Goal: Task Accomplishment & Management: Manage account settings

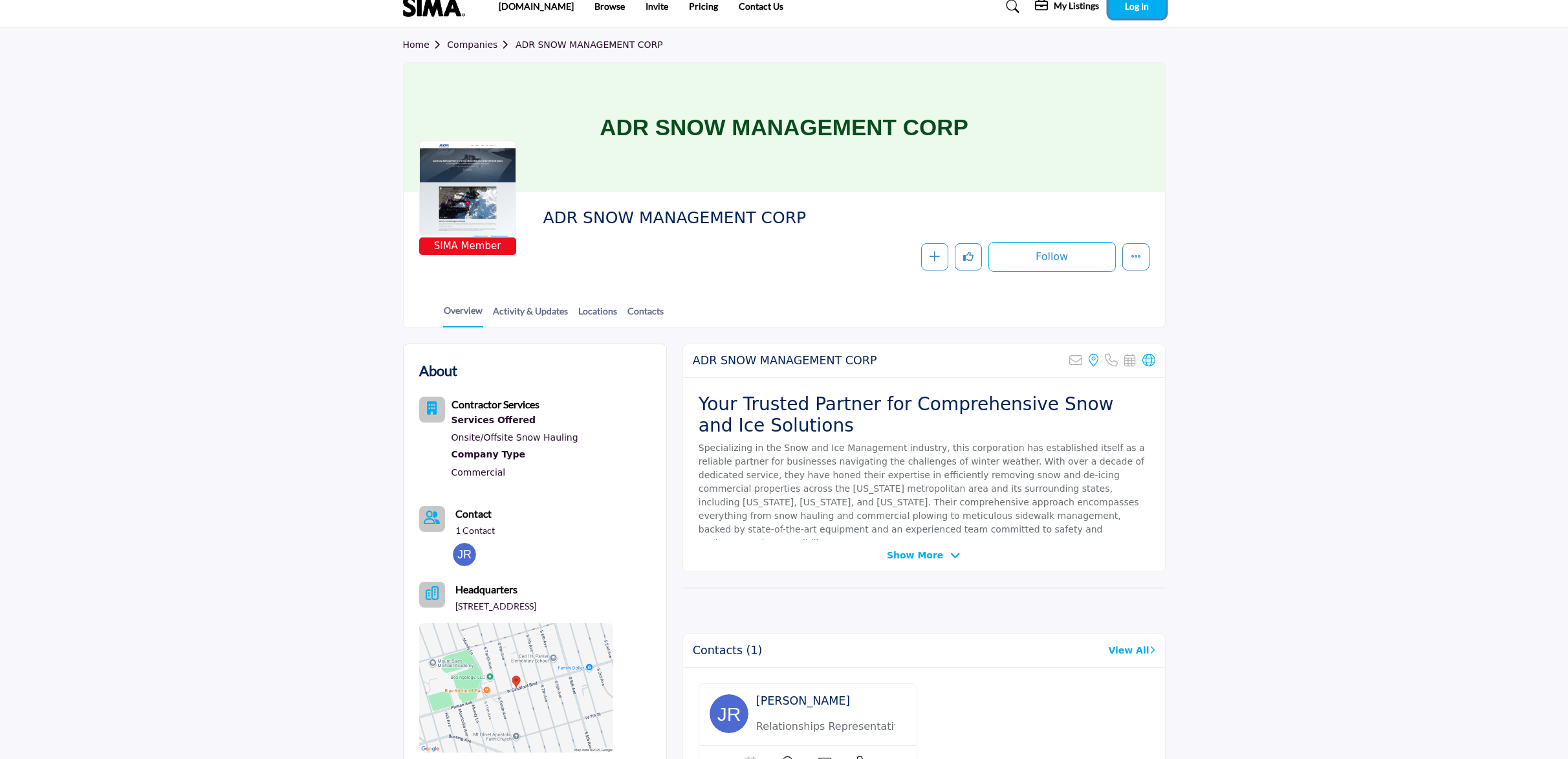
scroll to position [17, 0]
click at [1159, 5] on button "Log In" at bounding box center [1137, 6] width 57 height 24
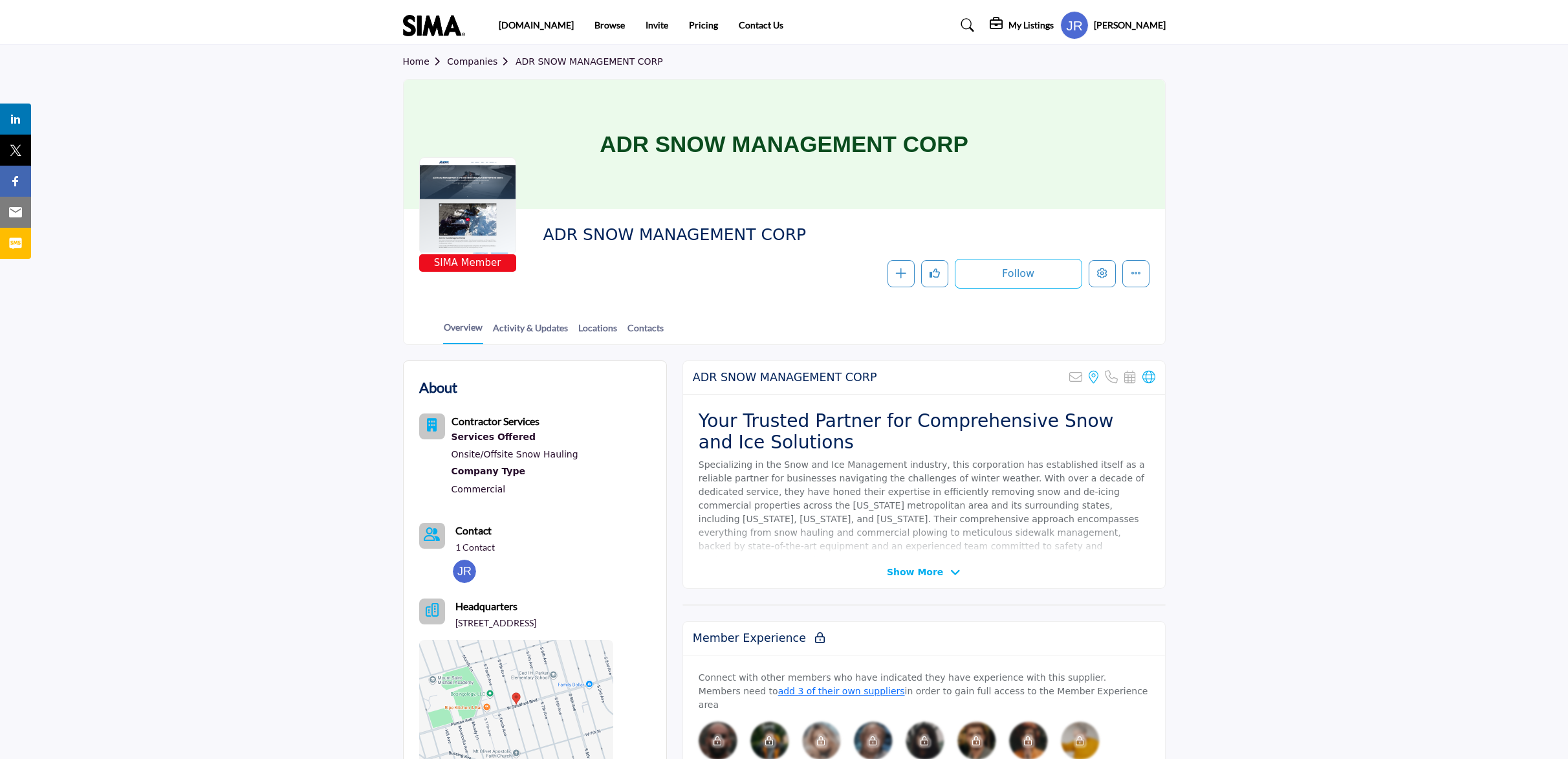
click at [1089, 21] on profile-featured-5f4f109c-4fba-4ac7-89dc-562274d29ffe "Show hide supplier dropdown" at bounding box center [1074, 25] width 28 height 28
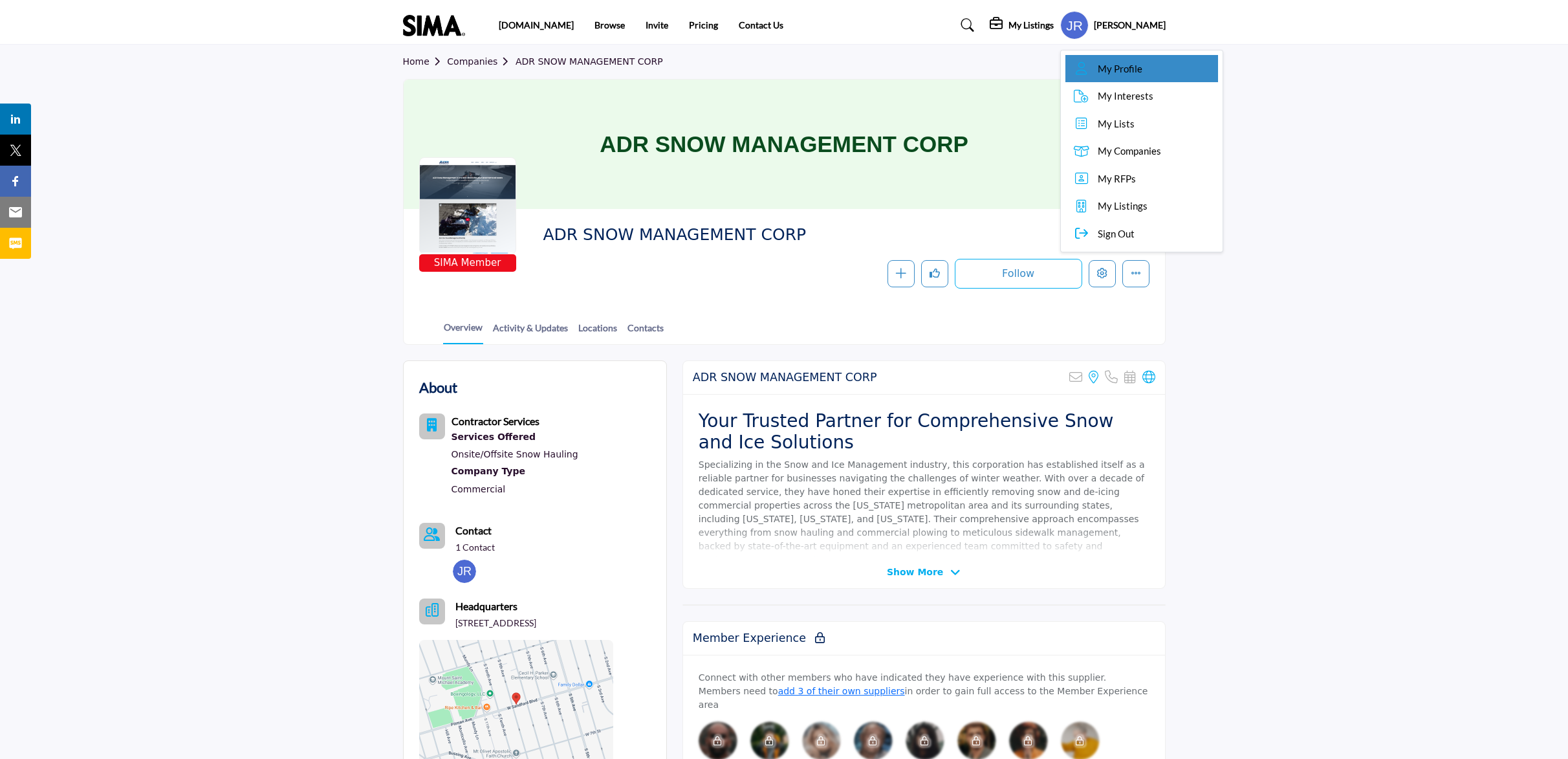
click at [1117, 66] on span "My Profile" at bounding box center [1120, 69] width 44 height 15
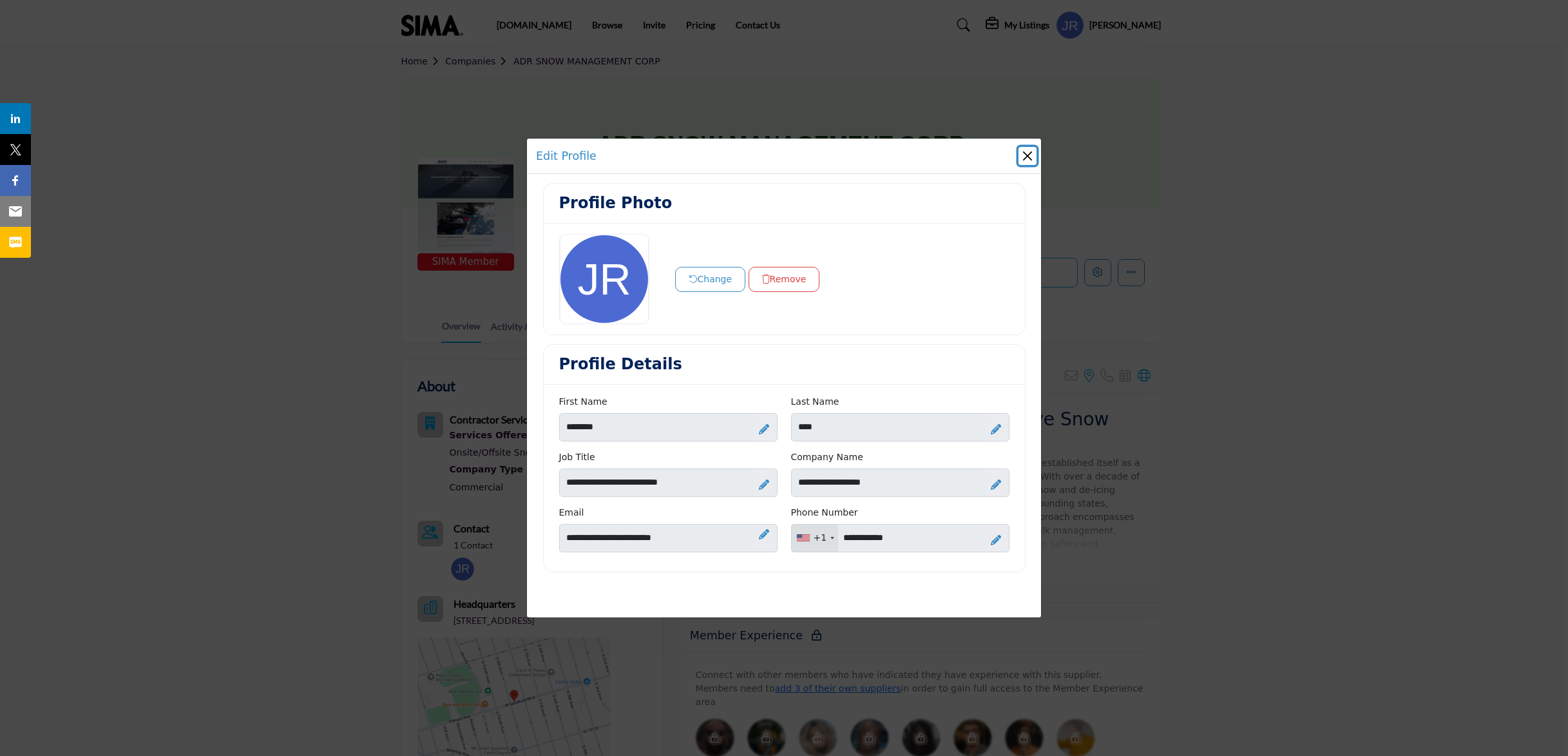
click at [1024, 153] on button "Close" at bounding box center [1027, 155] width 18 height 18
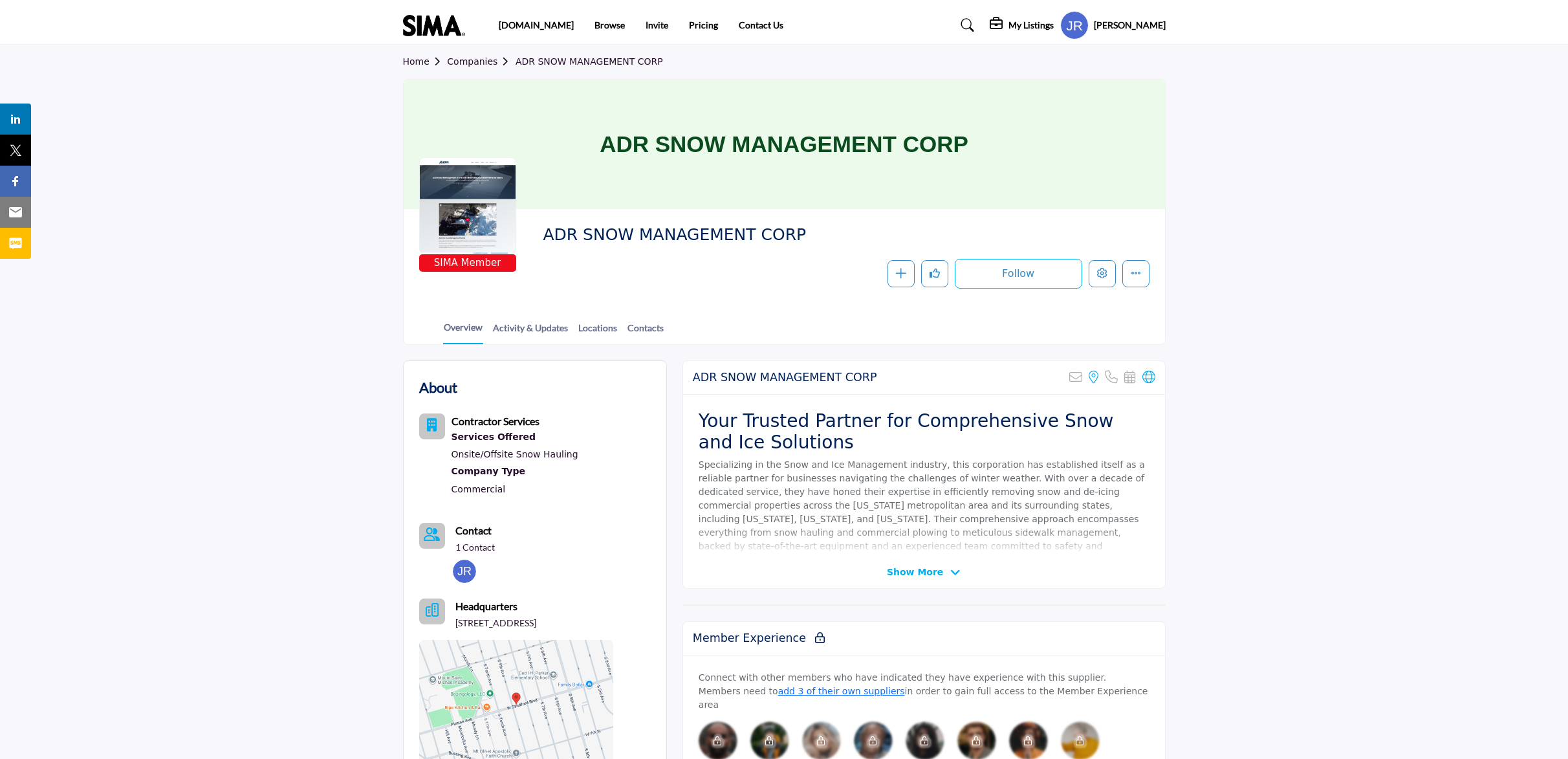
click at [473, 247] on div at bounding box center [467, 206] width 97 height 97
click at [1102, 271] on icon "Edit company" at bounding box center [1102, 273] width 10 height 10
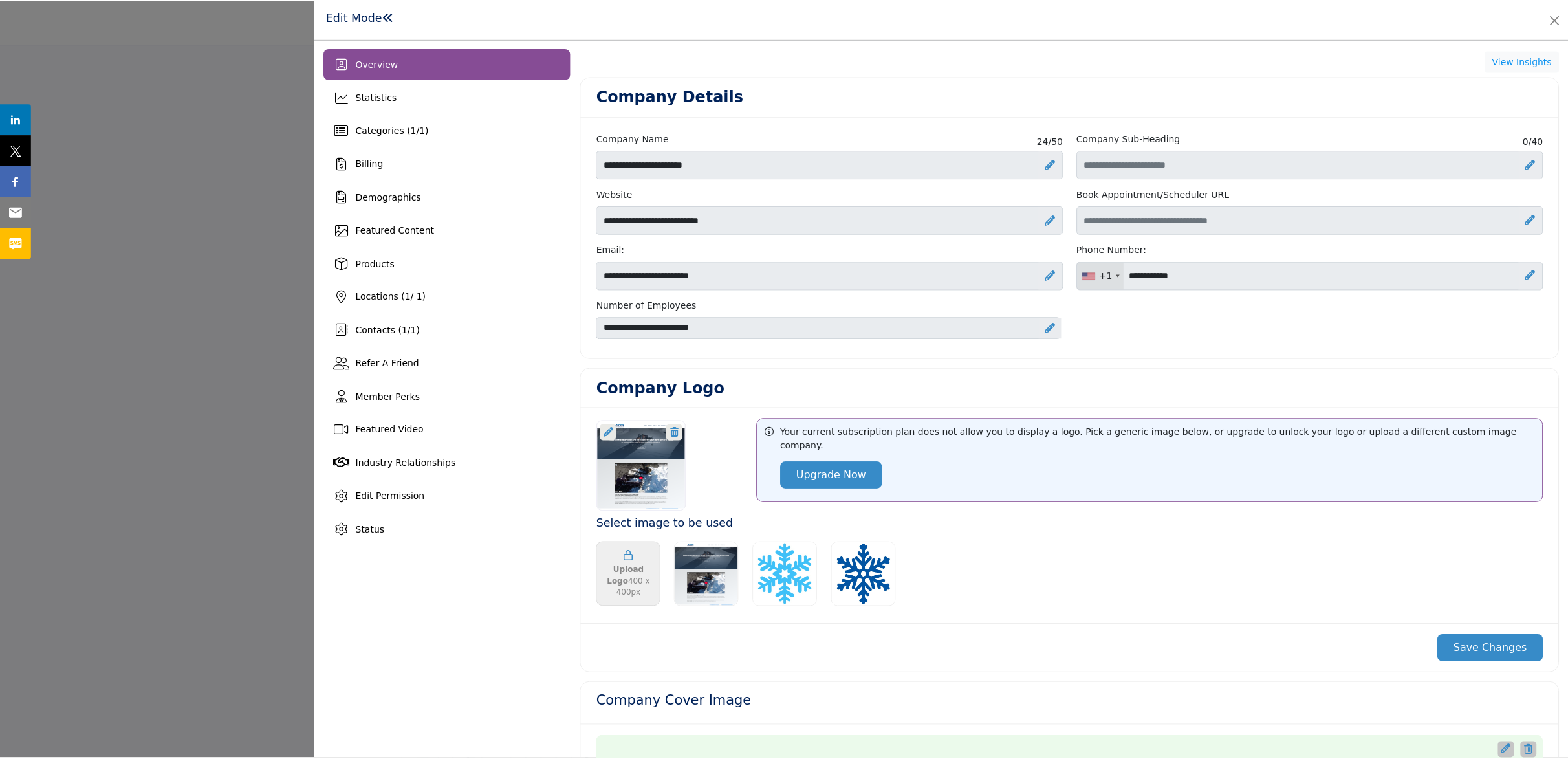
scroll to position [3, 0]
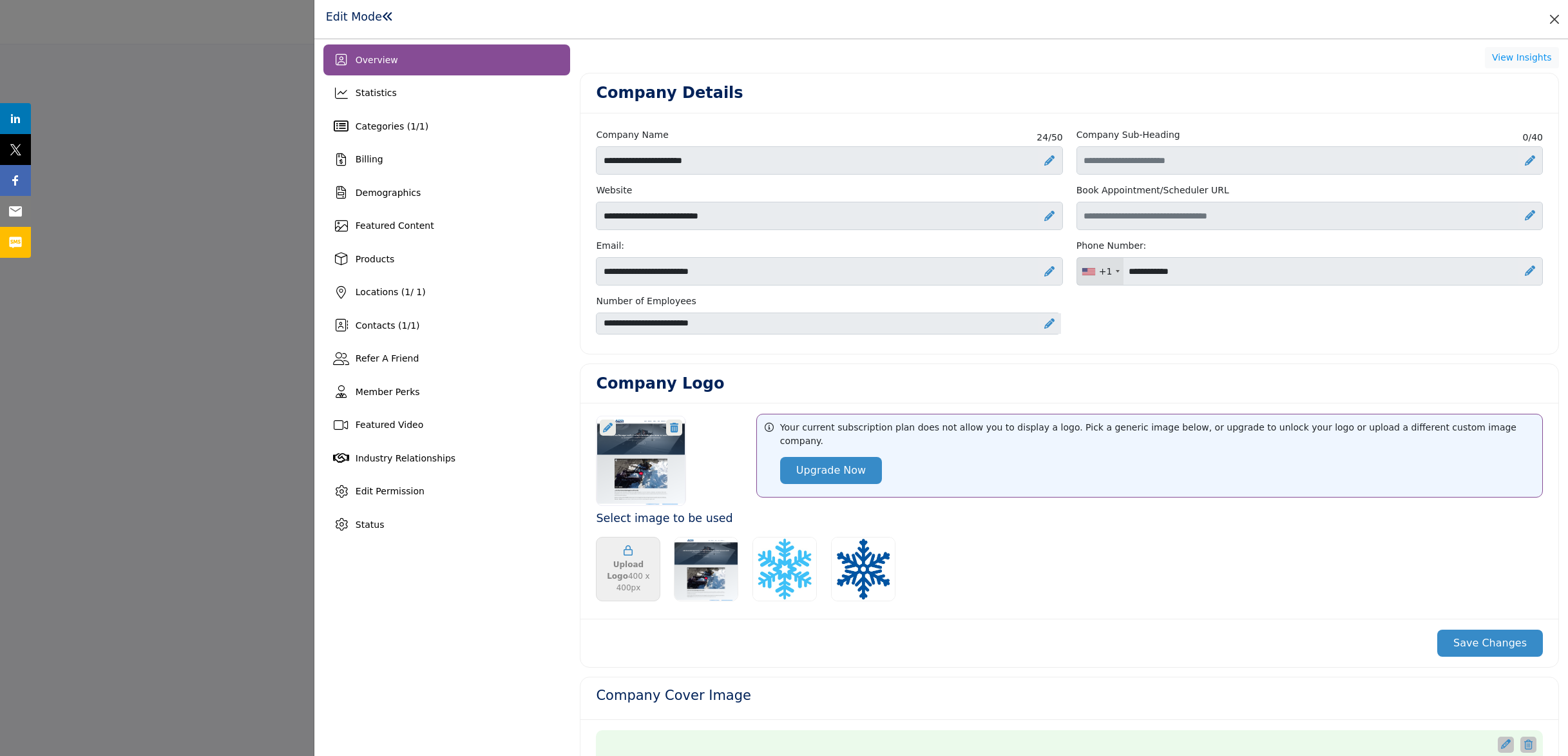
drag, startPoint x: 1539, startPoint y: 14, endPoint x: 1548, endPoint y: 18, distance: 9.8
click at [1539, 14] on div "Edit Mode" at bounding box center [941, 18] width 1235 height 20
click at [1548, 18] on button "Close" at bounding box center [1554, 19] width 18 height 18
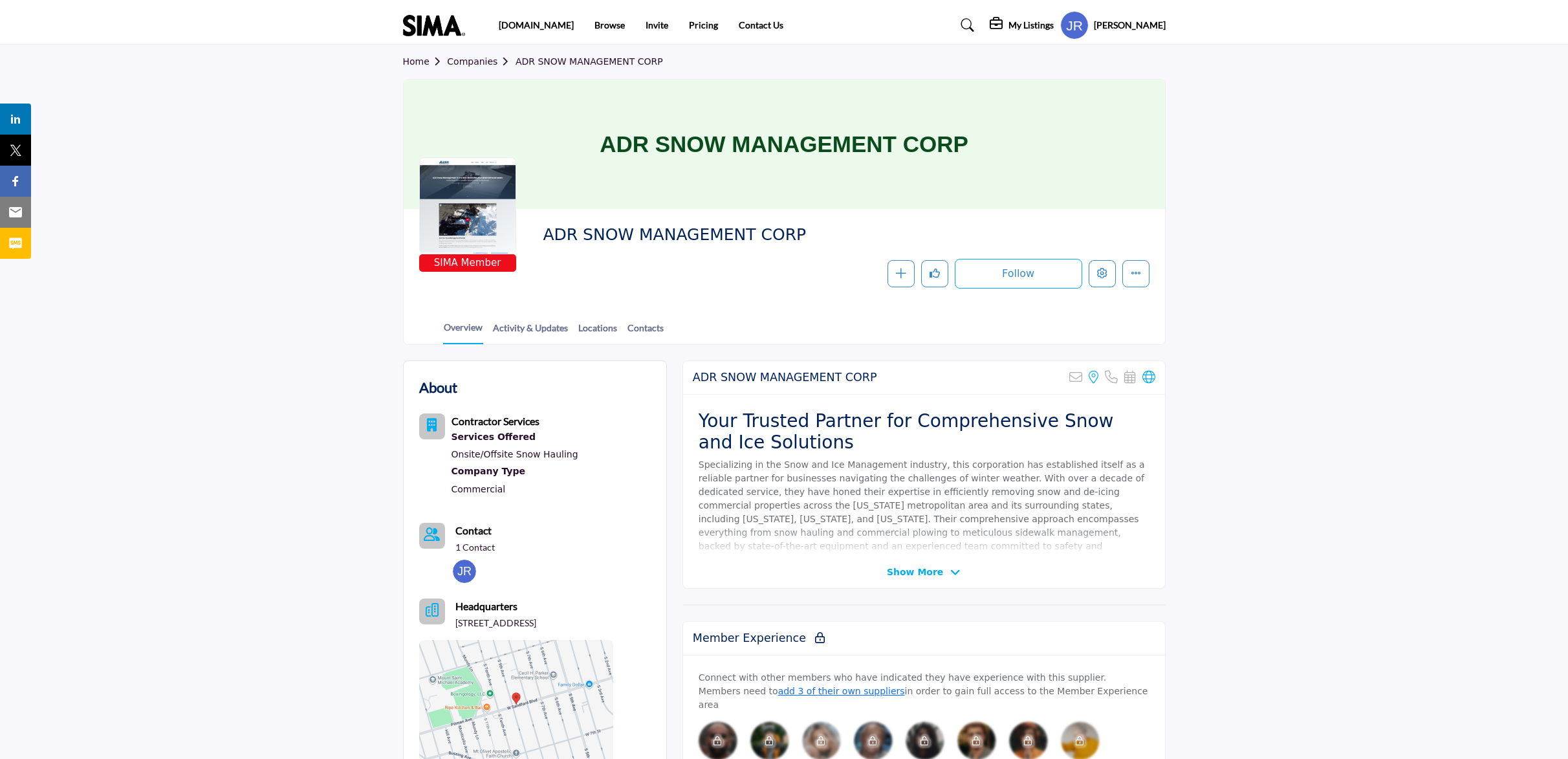
click at [237, 135] on section "Home Companies ADR SNOW MANAGEMENT CORP ADR SNOW MANAGEMENT CORP SIMA Member AD…" at bounding box center [784, 195] width 1568 height 300
